Goal: Task Accomplishment & Management: Manage account settings

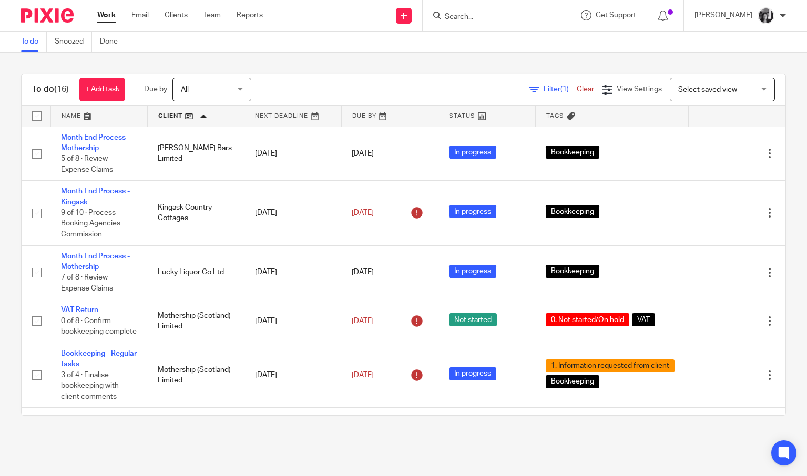
scroll to position [661, 0]
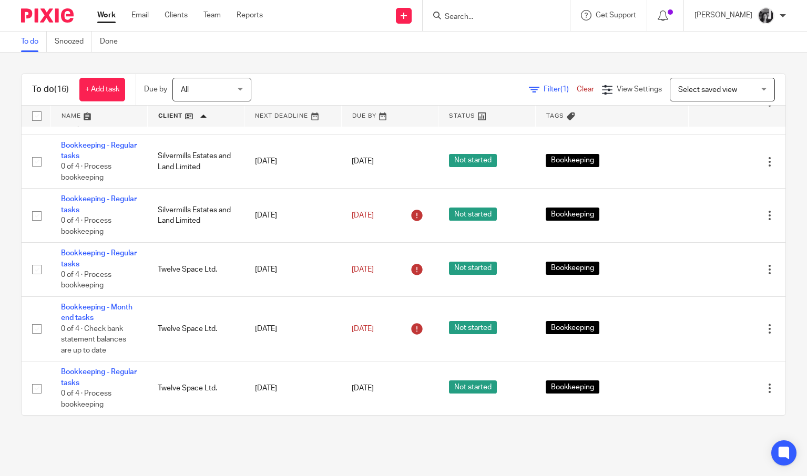
click at [543, 88] on span "Filter (1)" at bounding box center [559, 89] width 33 height 7
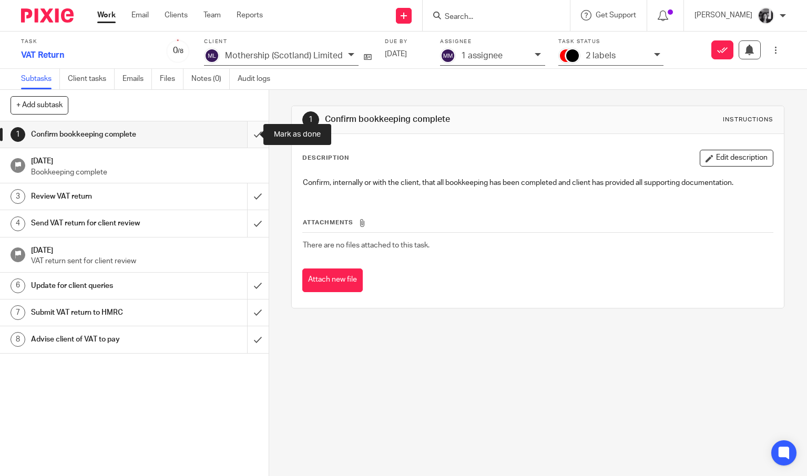
click at [242, 135] on input "submit" at bounding box center [134, 134] width 269 height 26
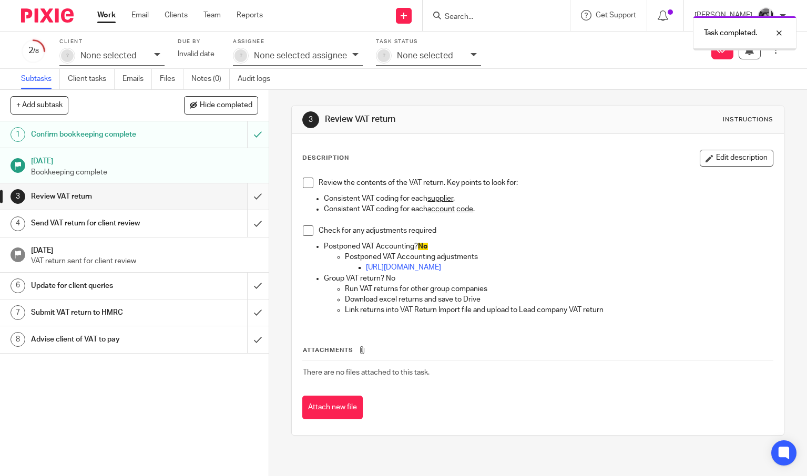
click at [245, 196] on input "submit" at bounding box center [134, 196] width 269 height 26
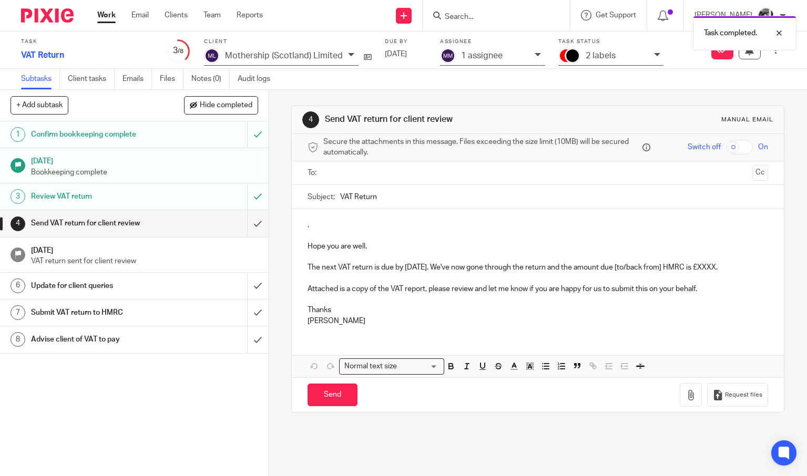
click at [246, 225] on input "submit" at bounding box center [134, 223] width 269 height 26
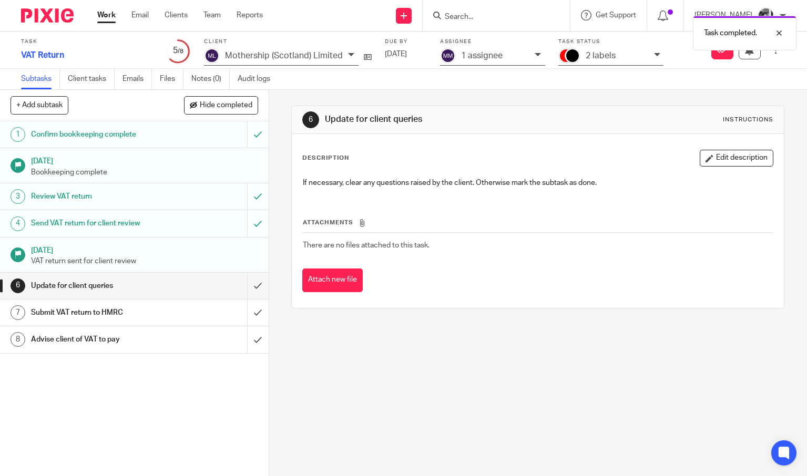
click at [643, 59] on div "2 labels" at bounding box center [616, 56] width 63 height 12
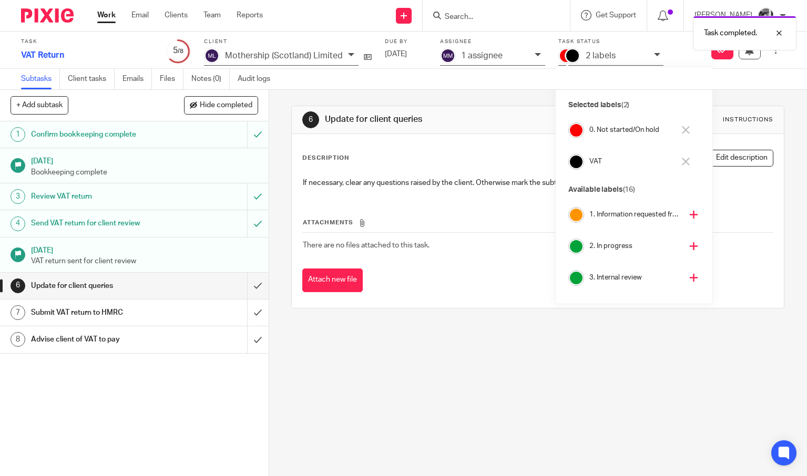
click at [689, 131] on button at bounding box center [685, 130] width 12 height 17
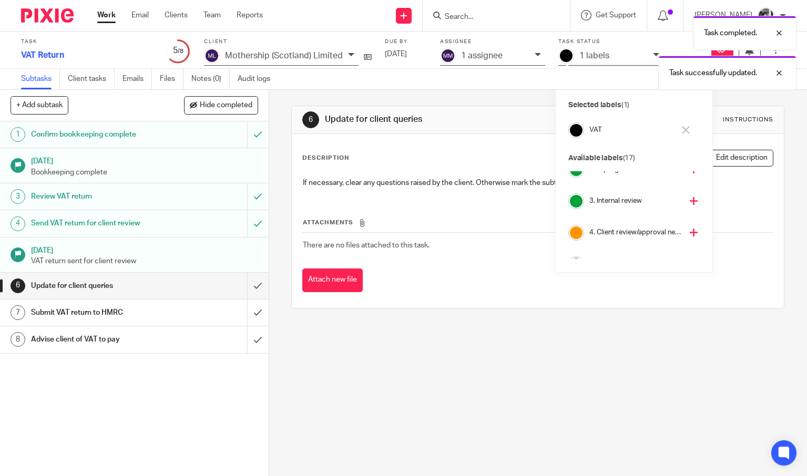
scroll to position [78, 0]
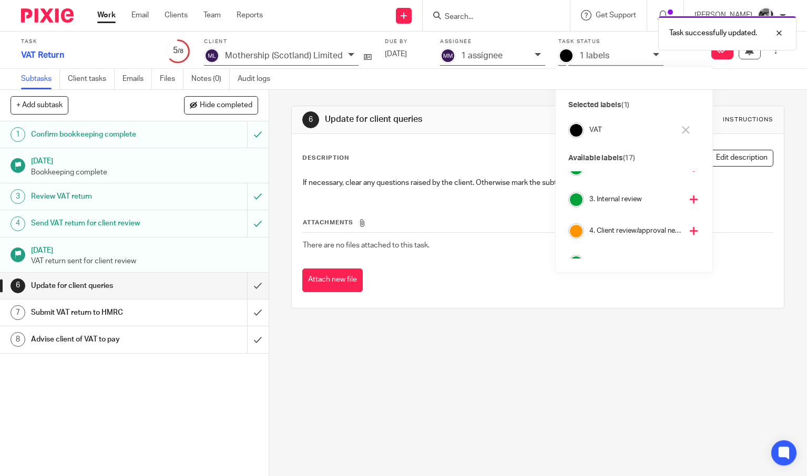
click at [689, 233] on icon at bounding box center [693, 231] width 8 height 8
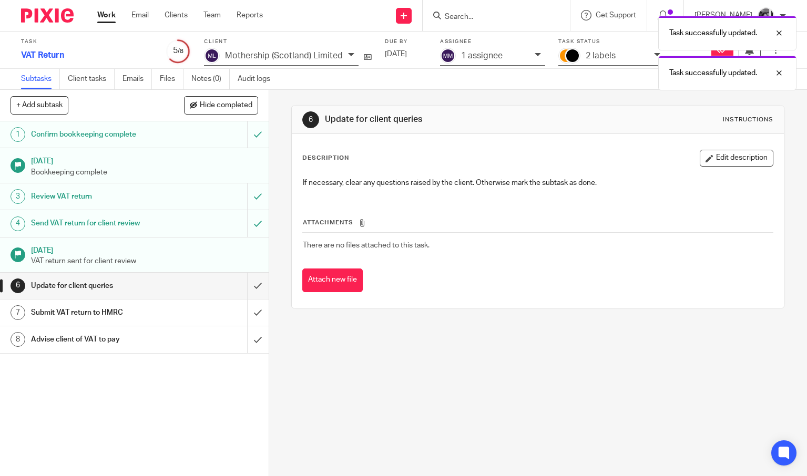
click at [631, 342] on div "6 Update for client queries Instructions Description Edit description If necess…" at bounding box center [538, 283] width 538 height 386
click at [766, 56] on button at bounding box center [776, 49] width 20 height 19
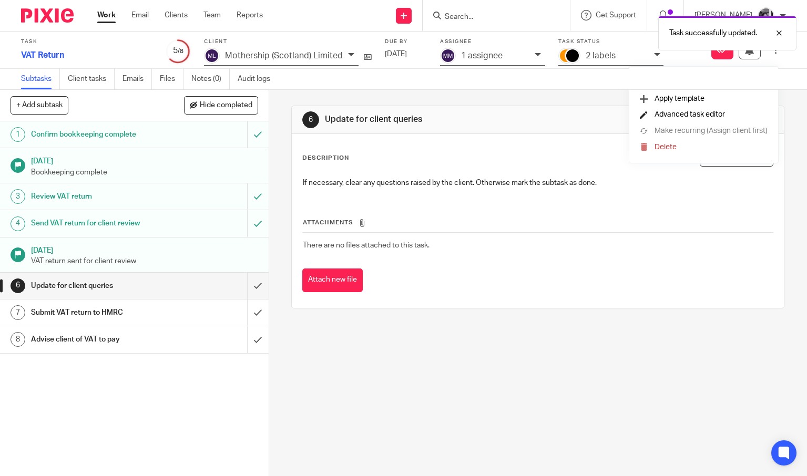
click at [687, 115] on span "Advanced task editor" at bounding box center [689, 114] width 70 height 7
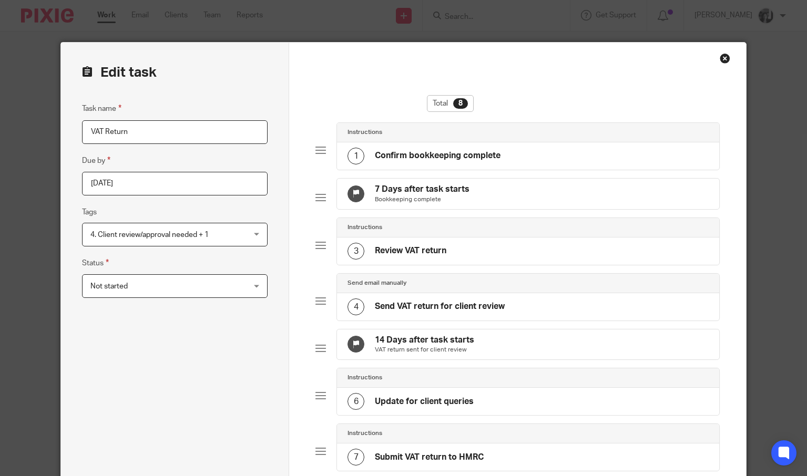
click at [158, 290] on span "Not started" at bounding box center [160, 286] width 141 height 22
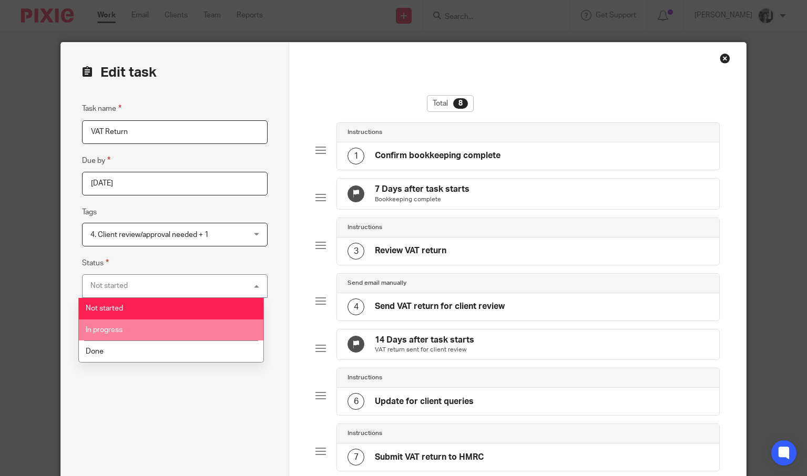
click at [138, 334] on li "In progress" at bounding box center [171, 330] width 184 height 22
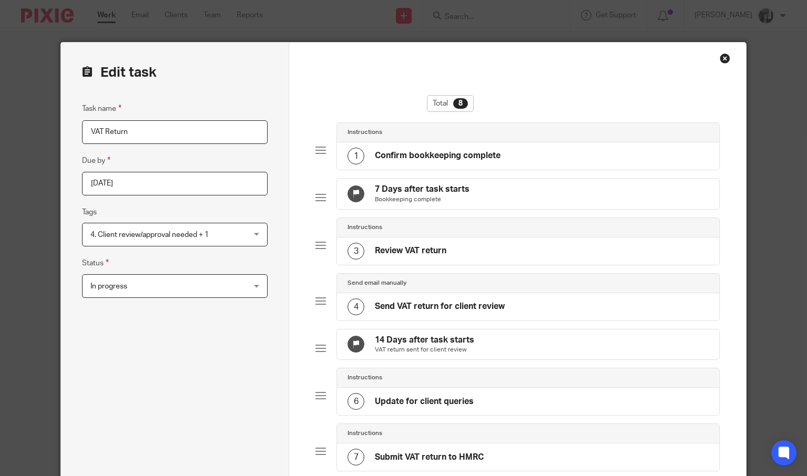
click at [138, 334] on div "Task name VAT Return Due by 2025-08-08 Tags 4. Client review/approval needed + …" at bounding box center [174, 366] width 185 height 529
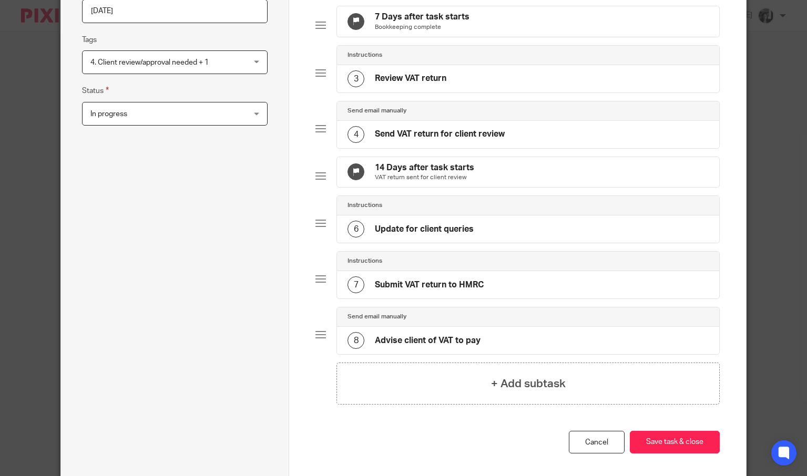
scroll to position [235, 0]
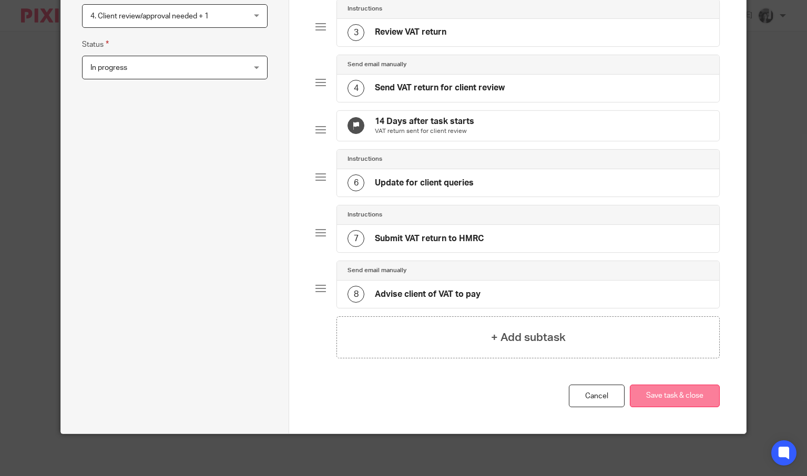
click at [641, 394] on button "Save task & close" at bounding box center [674, 396] width 90 height 23
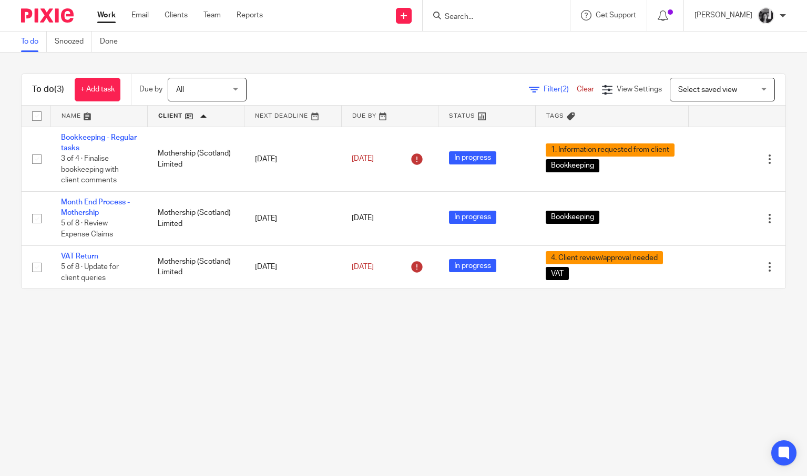
click at [106, 396] on main "To do Snoozed Done To do (3) + Add task Due by All All Today Tomorrow This week…" at bounding box center [403, 238] width 807 height 476
